Goal: Obtain resource: Download file/media

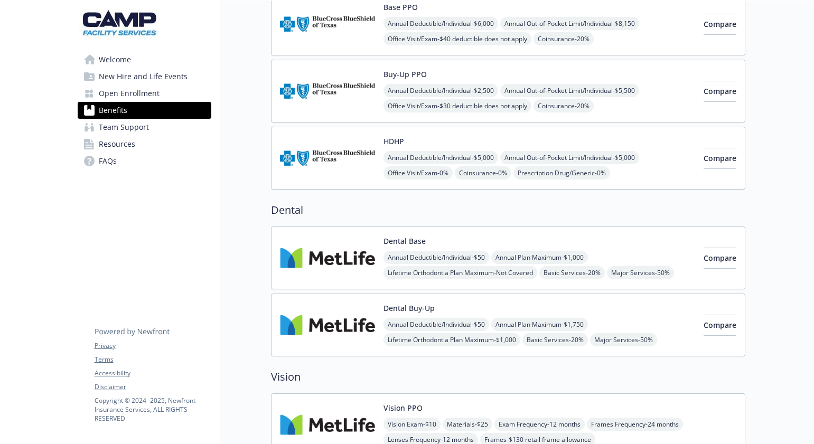
scroll to position [159, 0]
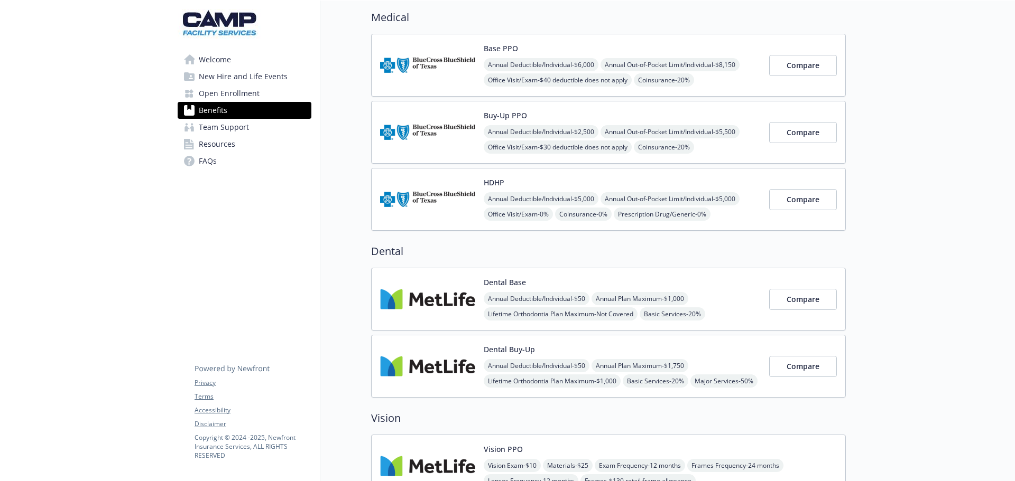
scroll to position [106, 0]
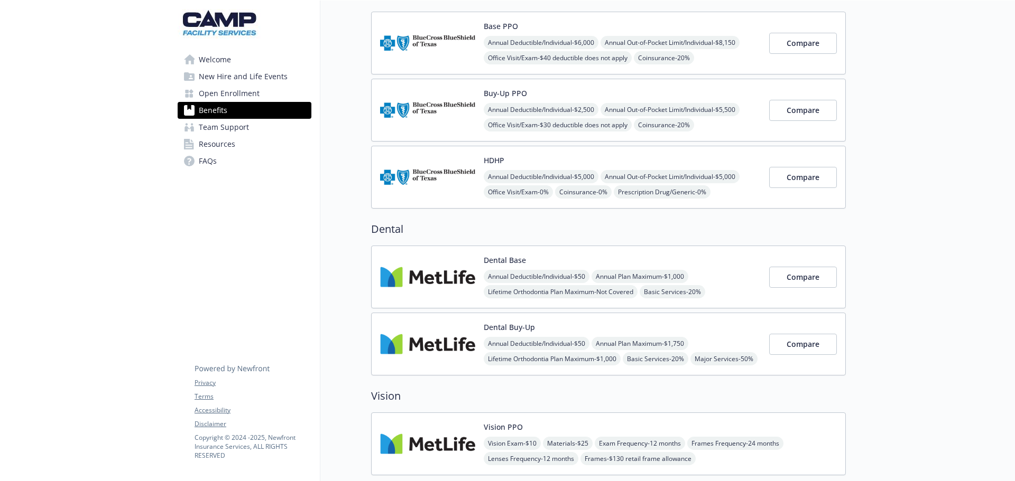
click at [228, 60] on span "Welcome" at bounding box center [215, 59] width 32 height 17
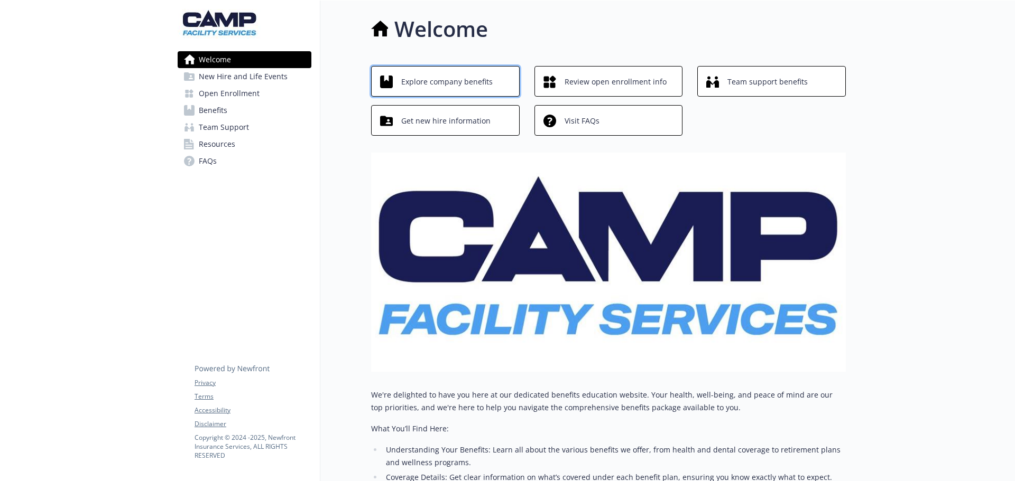
click at [431, 81] on span "Explore company benefits" at bounding box center [446, 82] width 91 height 20
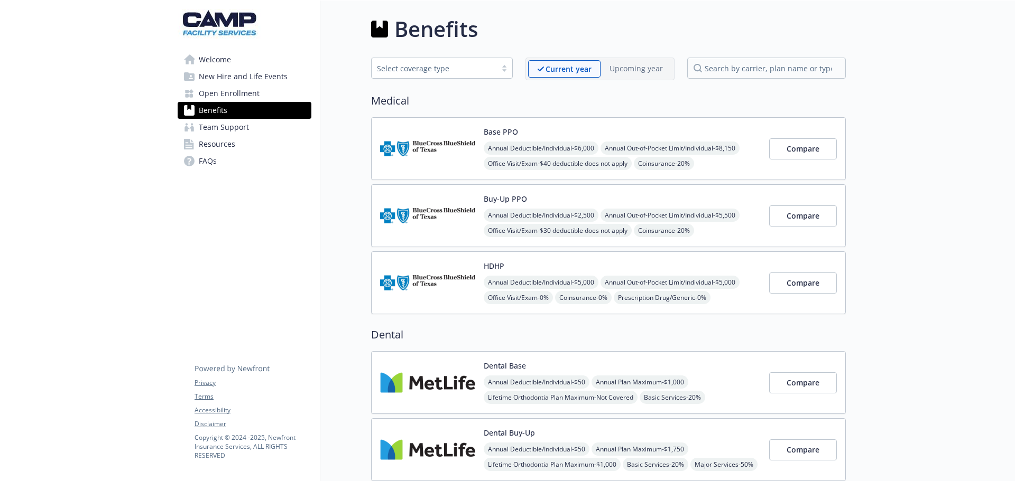
scroll to position [211, 0]
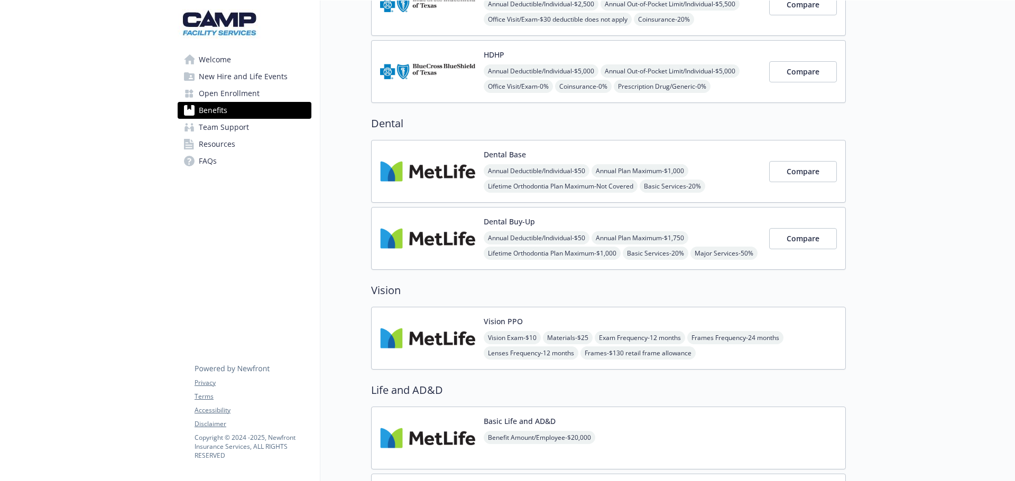
click at [414, 169] on img at bounding box center [427, 171] width 95 height 45
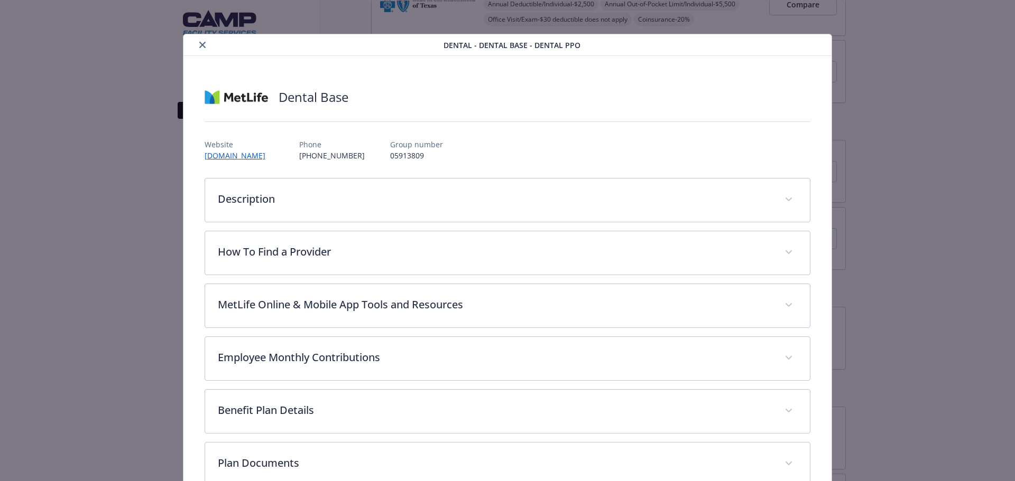
scroll to position [32, 0]
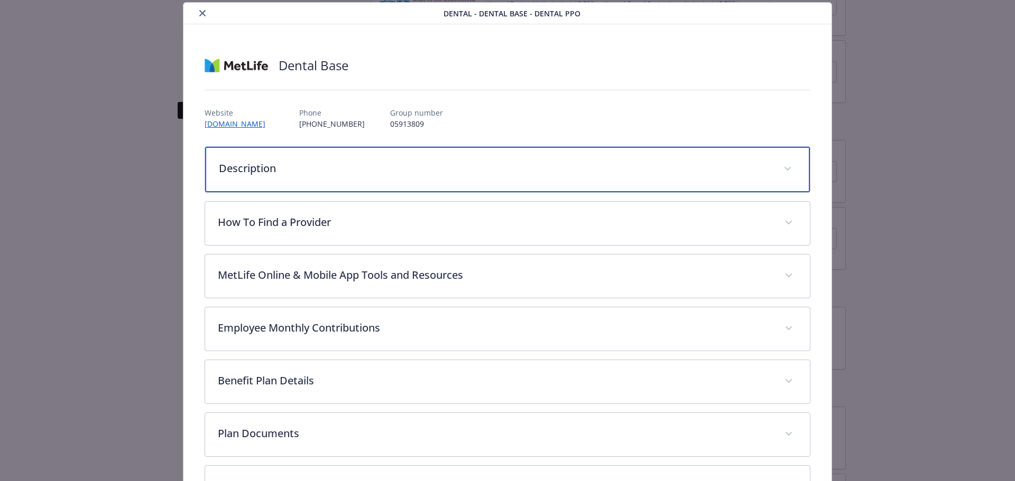
click at [233, 162] on p "Description" at bounding box center [495, 169] width 552 height 16
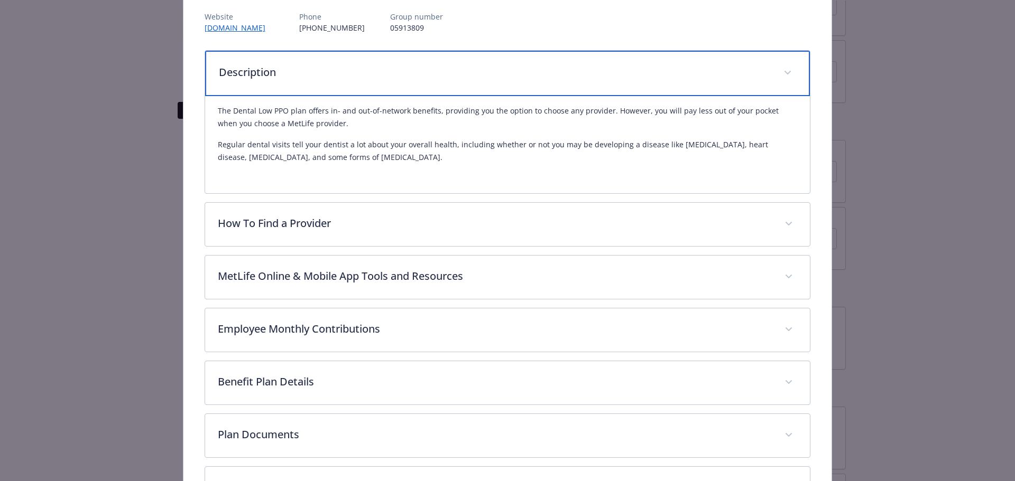
scroll to position [137, 0]
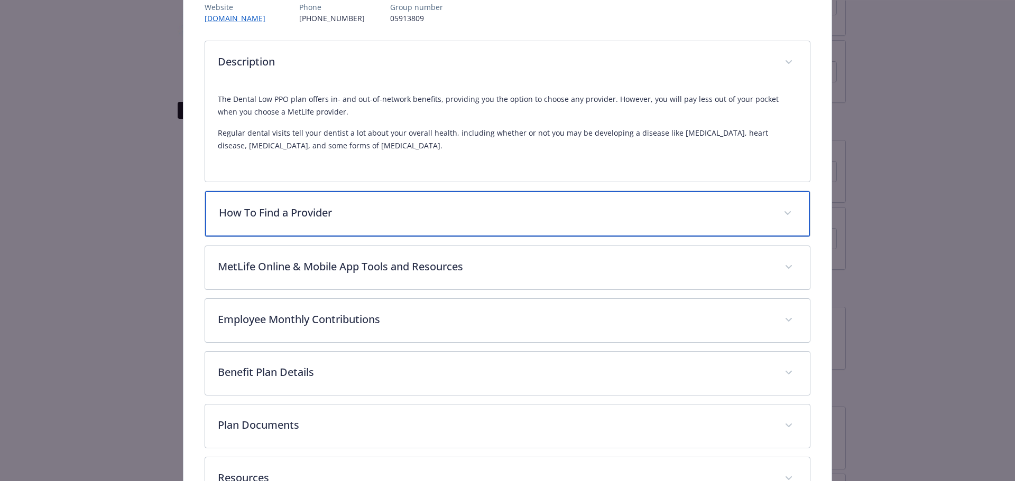
click at [272, 201] on div "How To Find a Provider" at bounding box center [507, 213] width 605 height 45
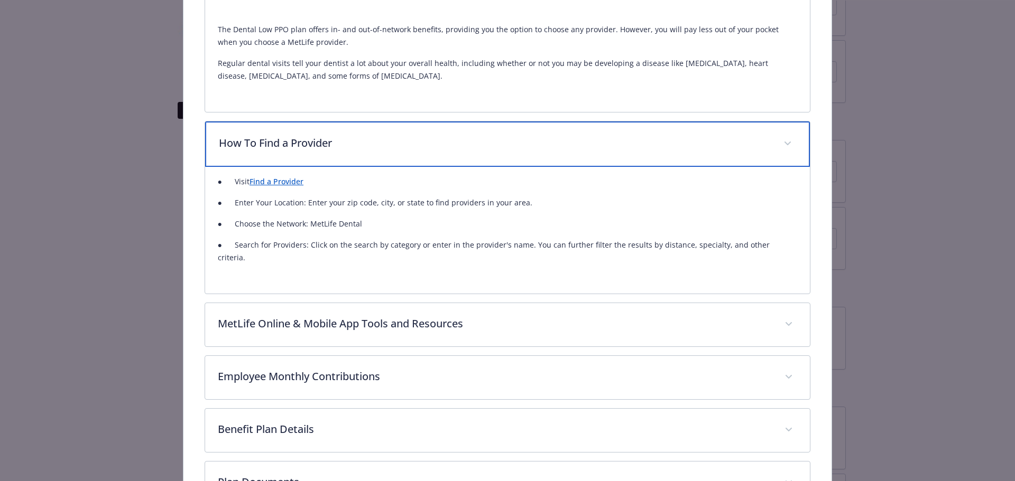
scroll to position [243, 0]
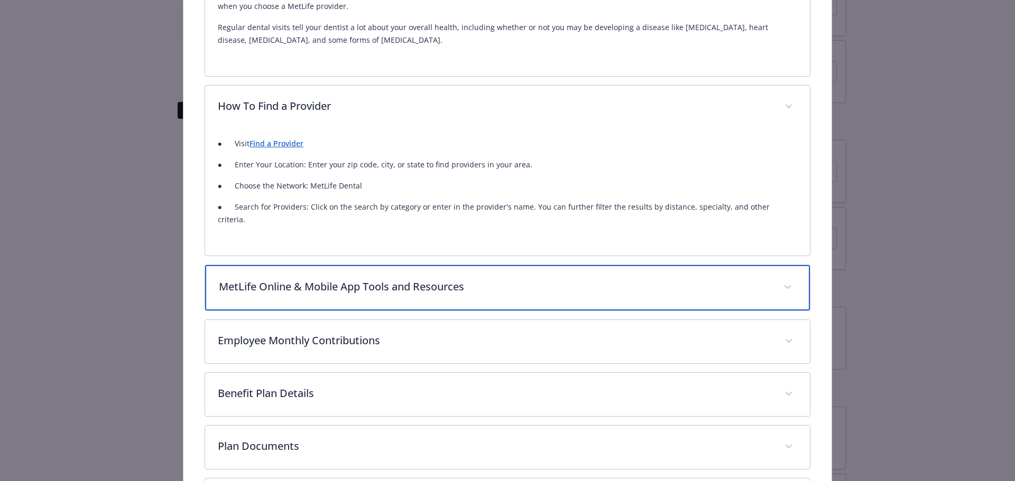
click at [332, 279] on p "MetLife Online & Mobile App Tools and Resources" at bounding box center [495, 287] width 552 height 16
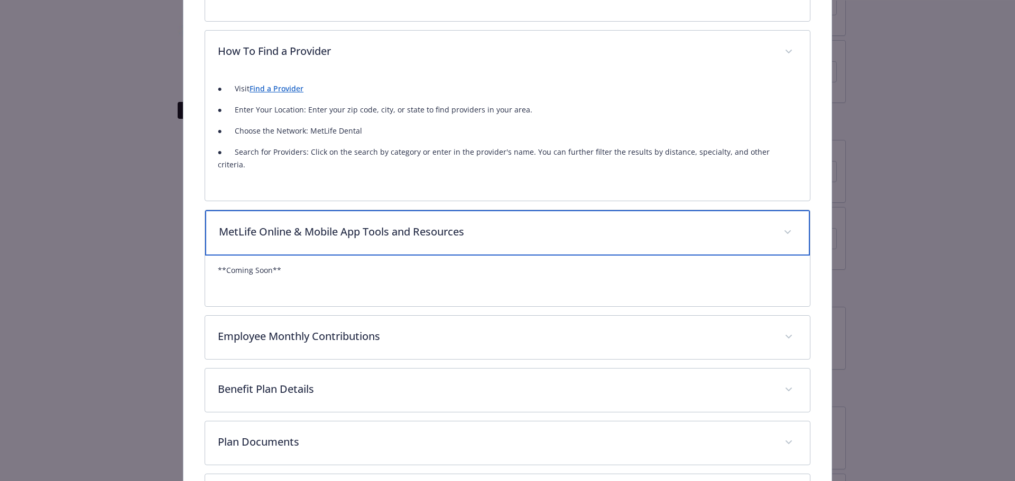
scroll to position [349, 0]
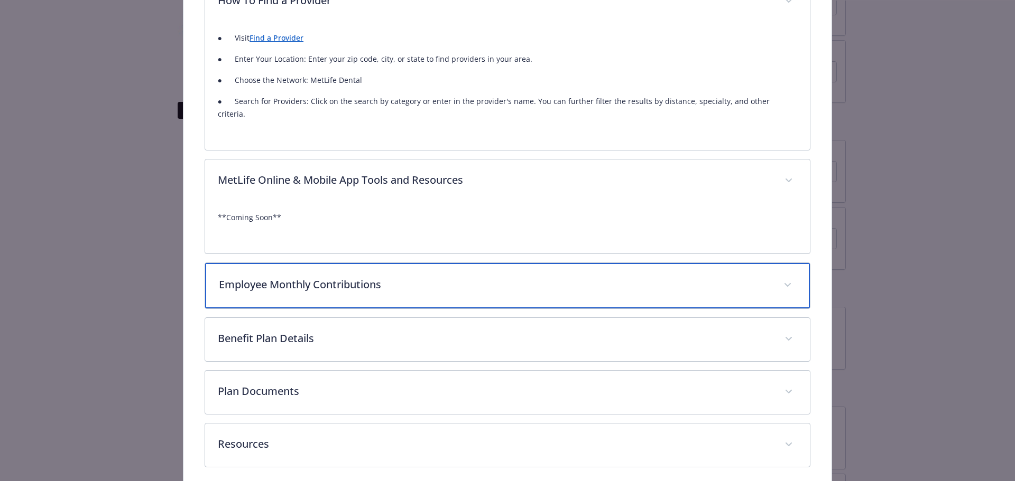
click at [311, 277] on p "Employee Monthly Contributions" at bounding box center [495, 285] width 552 height 16
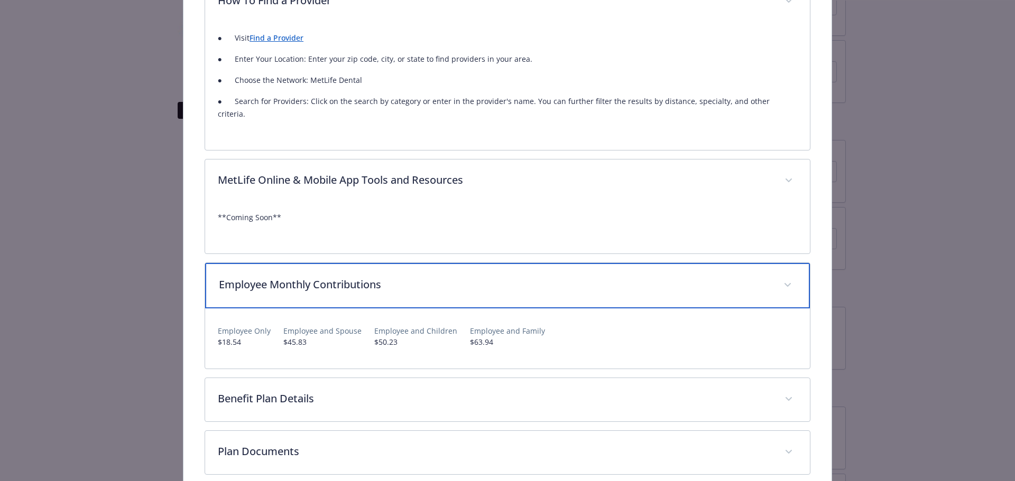
scroll to position [442, 0]
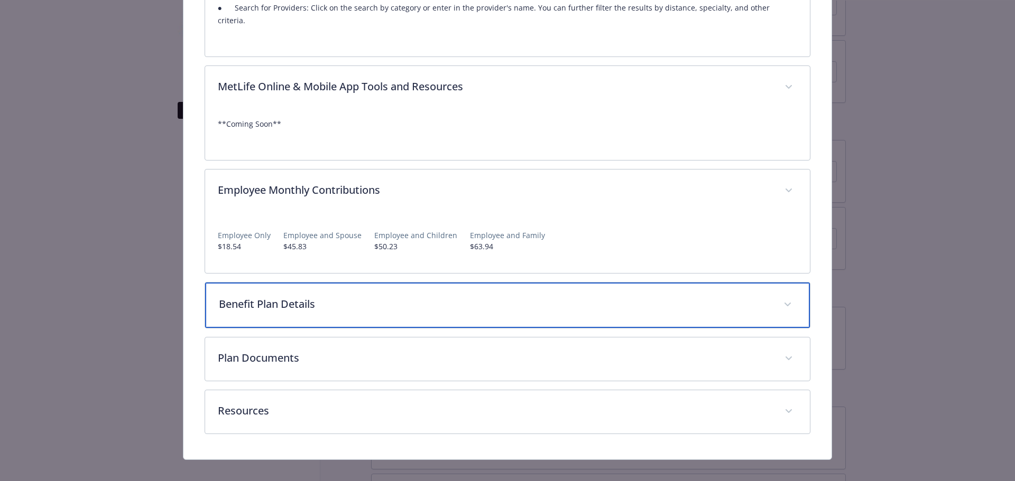
click at [281, 296] on p "Benefit Plan Details" at bounding box center [495, 304] width 552 height 16
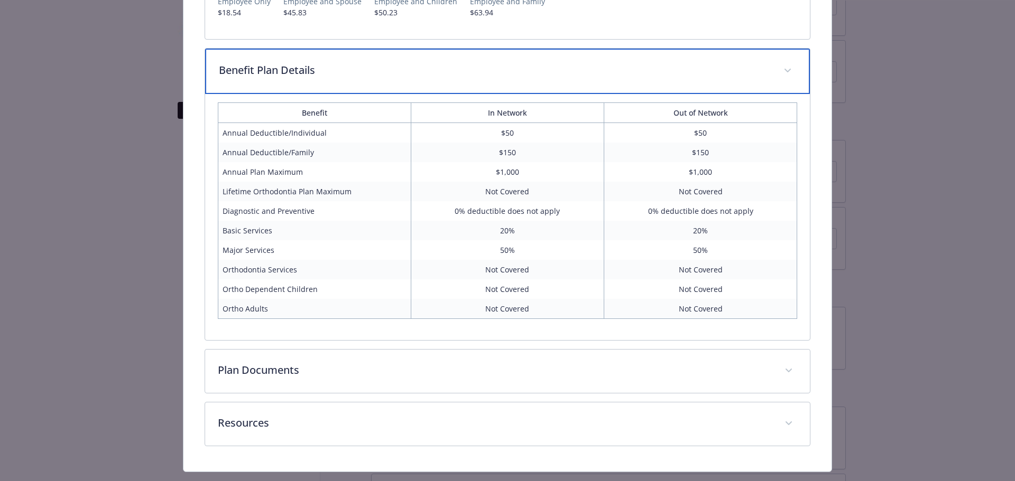
scroll to position [688, 0]
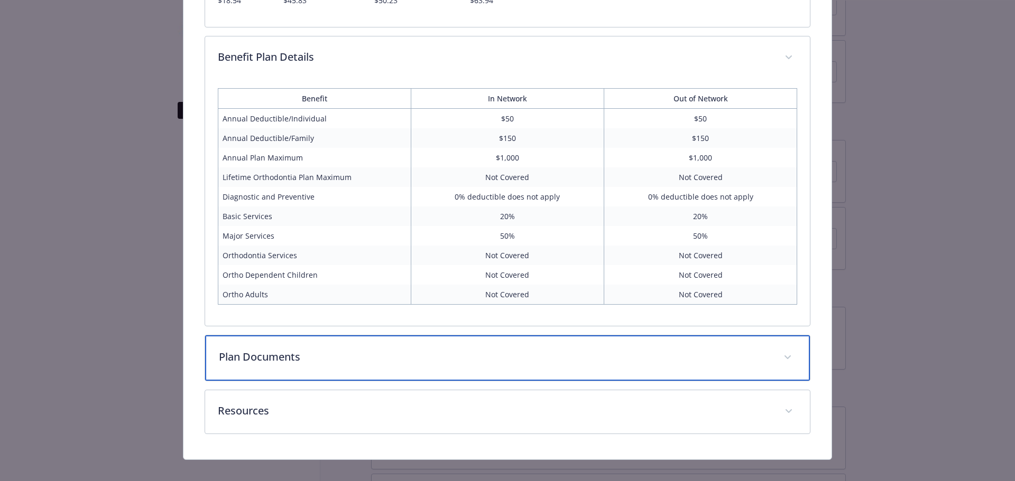
click at [280, 349] on p "Plan Documents" at bounding box center [495, 357] width 552 height 16
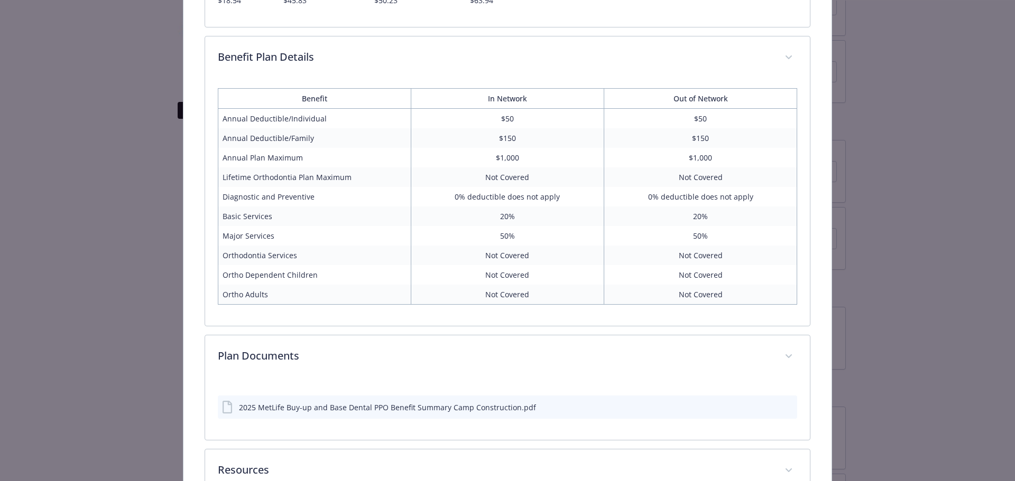
click at [485, 404] on div "2025 MetLife Buy-up and Base Dental PPO Benefit Summary Camp Construction.pdf" at bounding box center [508, 407] width 580 height 23
click at [767, 403] on icon "download file" at bounding box center [769, 407] width 8 height 8
